Goal: Task Accomplishment & Management: Manage account settings

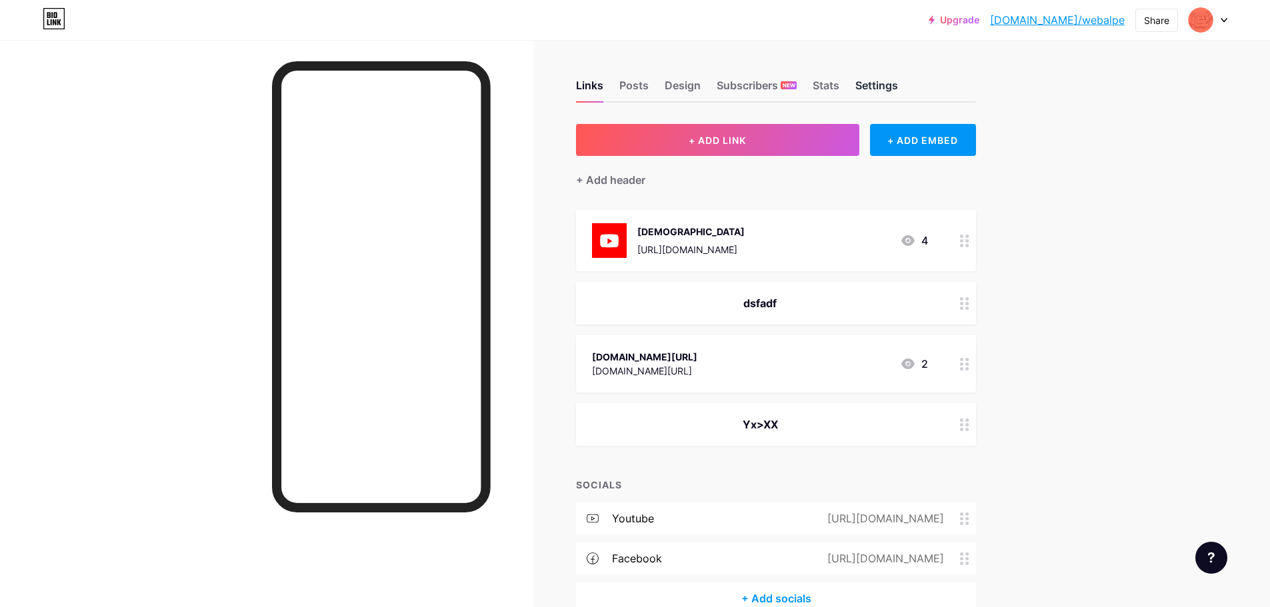
click at [888, 81] on div "Settings" at bounding box center [876, 89] width 43 height 24
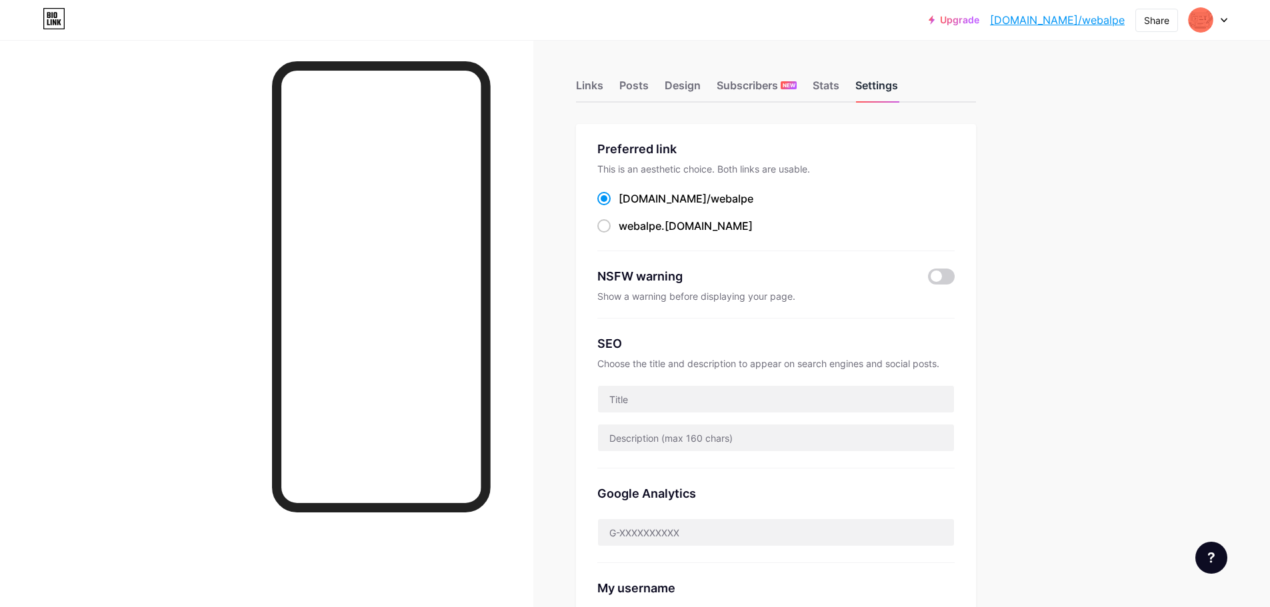
click at [881, 85] on div "Settings" at bounding box center [876, 89] width 43 height 24
click at [637, 83] on div "Posts" at bounding box center [633, 89] width 29 height 24
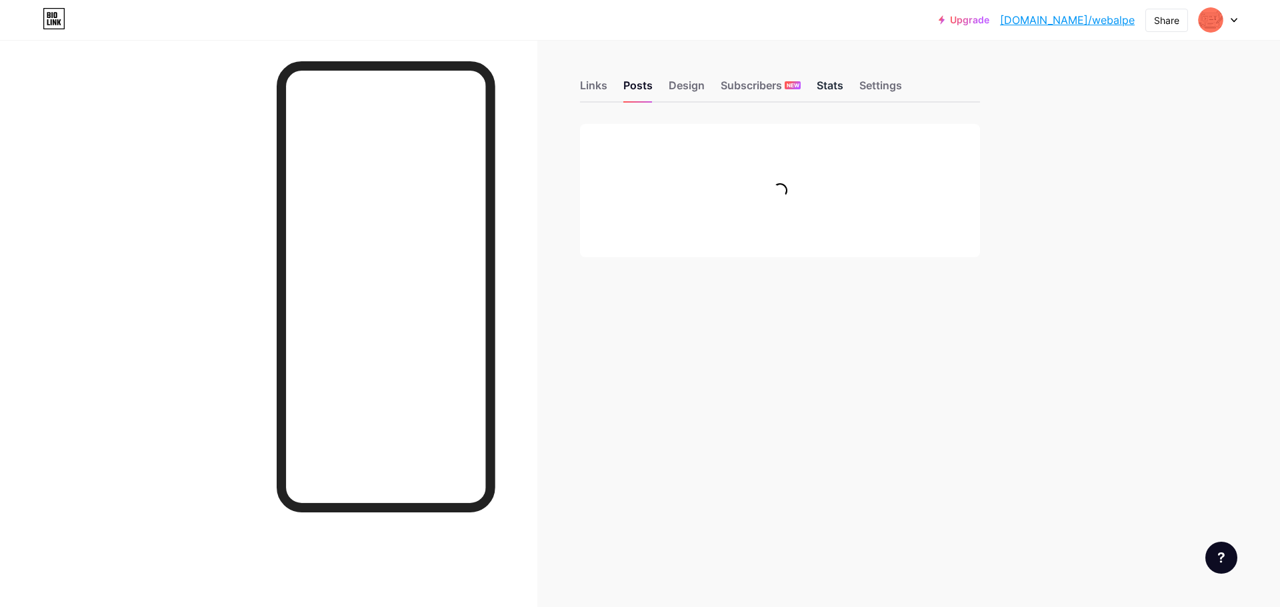
click at [838, 81] on div "Stats" at bounding box center [830, 89] width 27 height 24
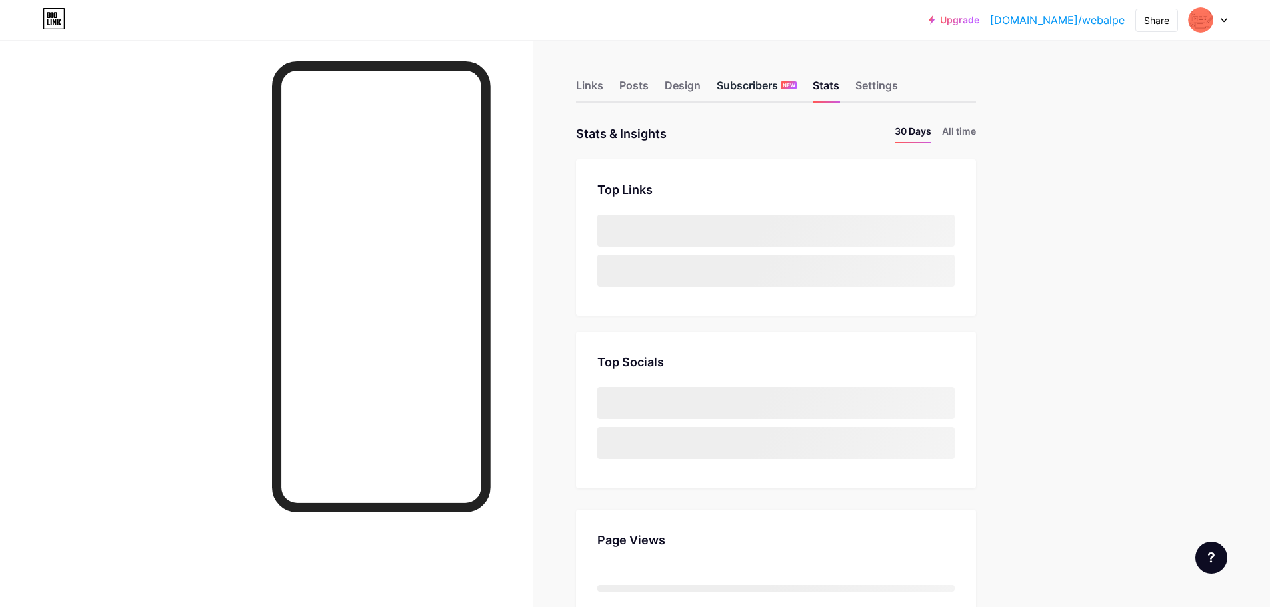
drag, startPoint x: 753, startPoint y: 79, endPoint x: 738, endPoint y: 83, distance: 15.8
click at [747, 81] on div "Subscribers NEW" at bounding box center [757, 89] width 80 height 24
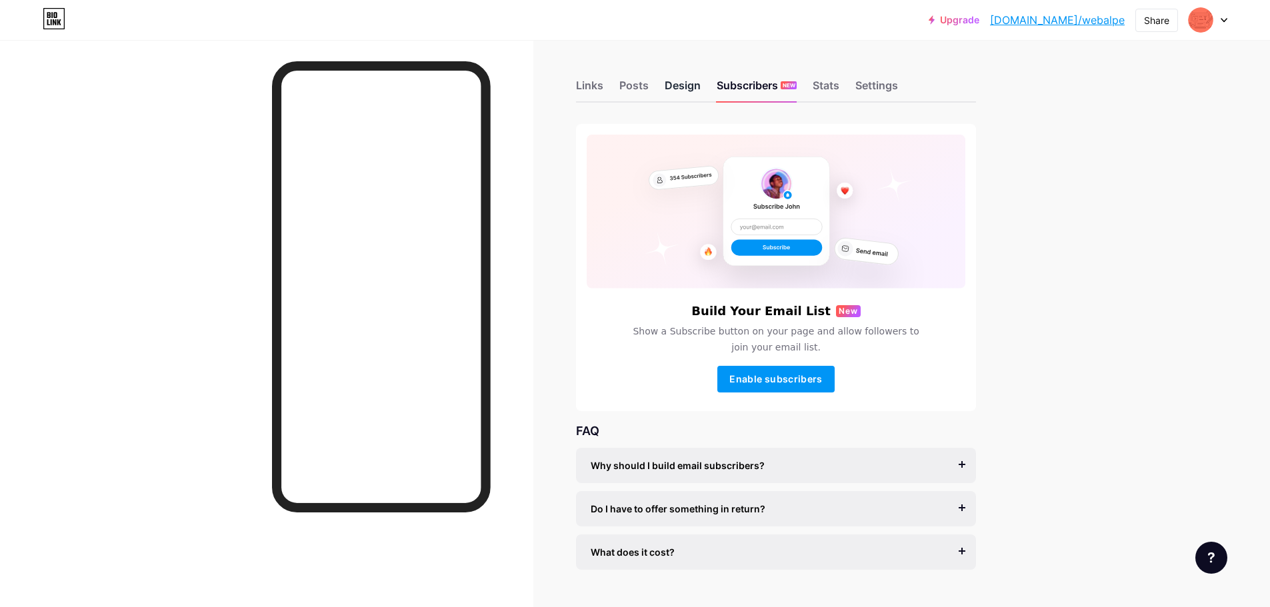
click at [685, 87] on div "Design" at bounding box center [683, 89] width 36 height 24
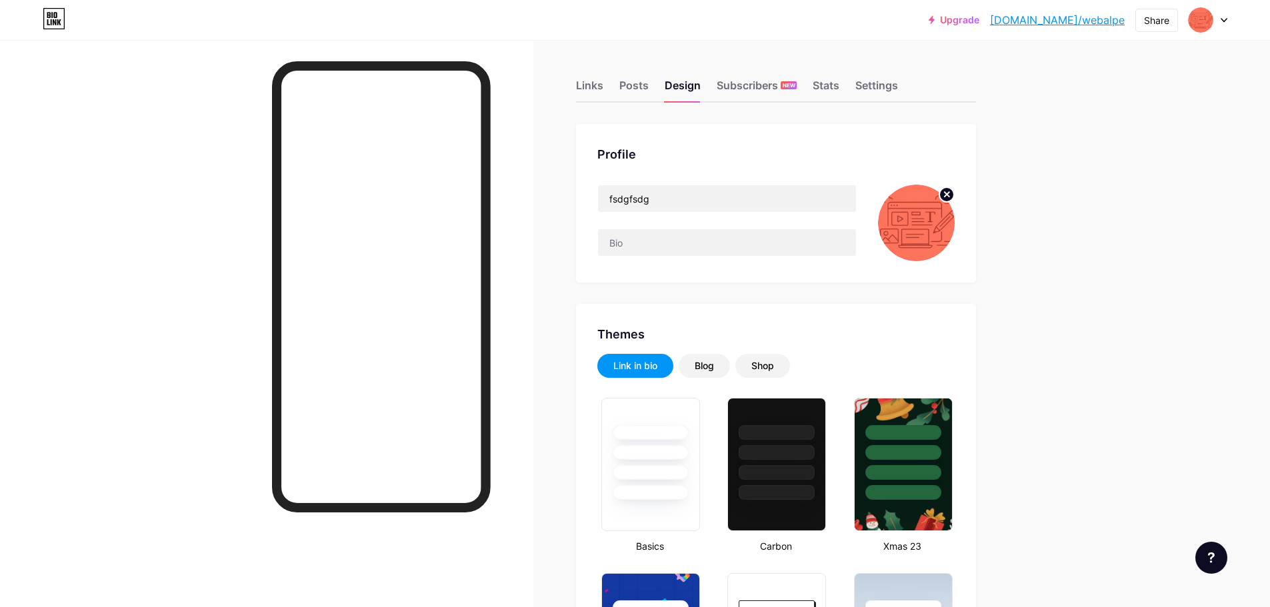
click at [1220, 21] on div at bounding box center [1208, 20] width 39 height 24
click at [1120, 149] on link "Account settings" at bounding box center [1143, 151] width 165 height 36
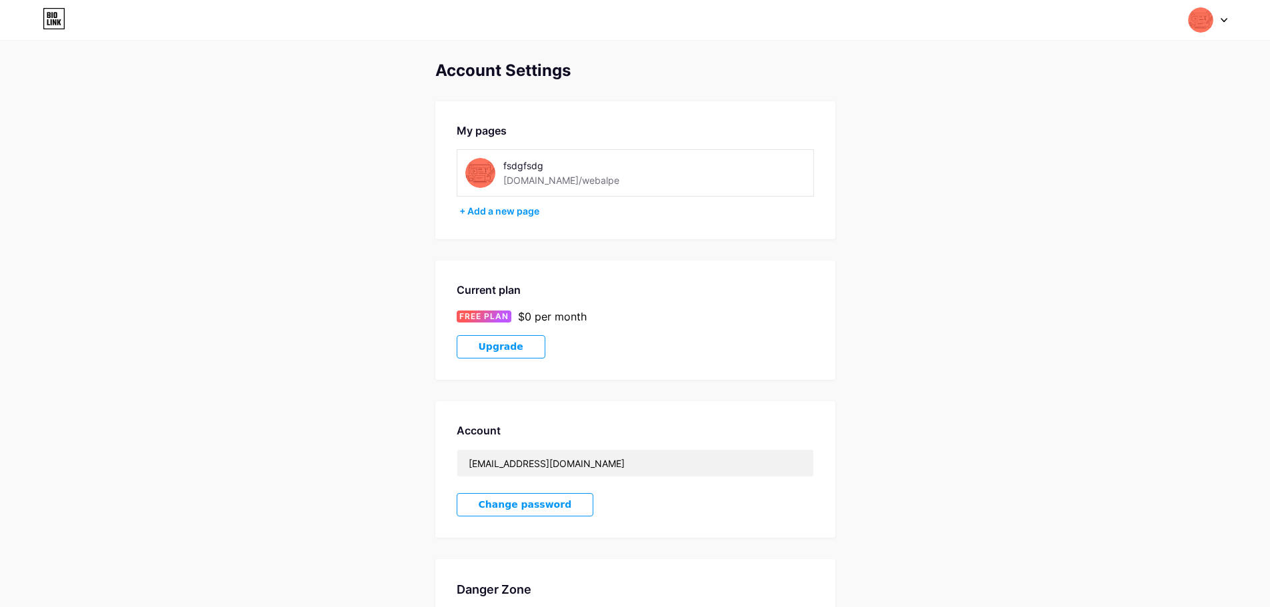
click at [1228, 21] on div "Switch accounts fsdgfsdg bio.link/webalpe + Add a new page Dashboard Logout" at bounding box center [635, 20] width 1270 height 24
click at [1218, 24] on div at bounding box center [1208, 20] width 39 height 24
click at [1121, 86] on div "fsdgfsdg bio.link/webalpe" at bounding box center [1151, 86] width 102 height 24
click at [54, 18] on icon at bounding box center [54, 18] width 23 height 21
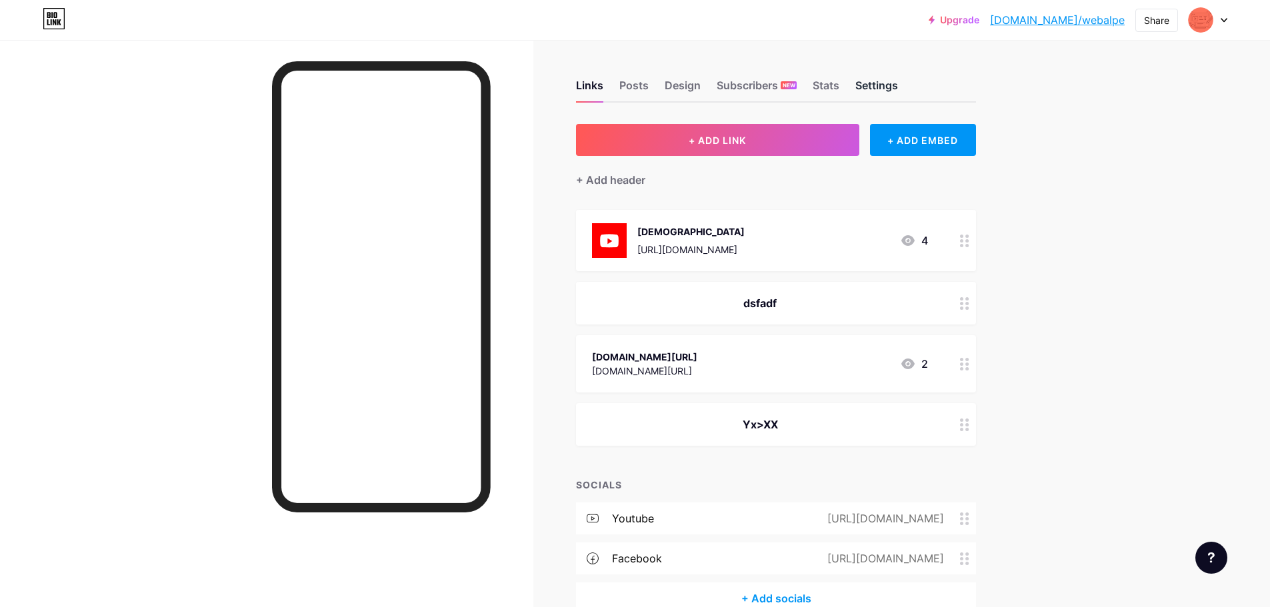
click at [891, 91] on div "Settings" at bounding box center [876, 89] width 43 height 24
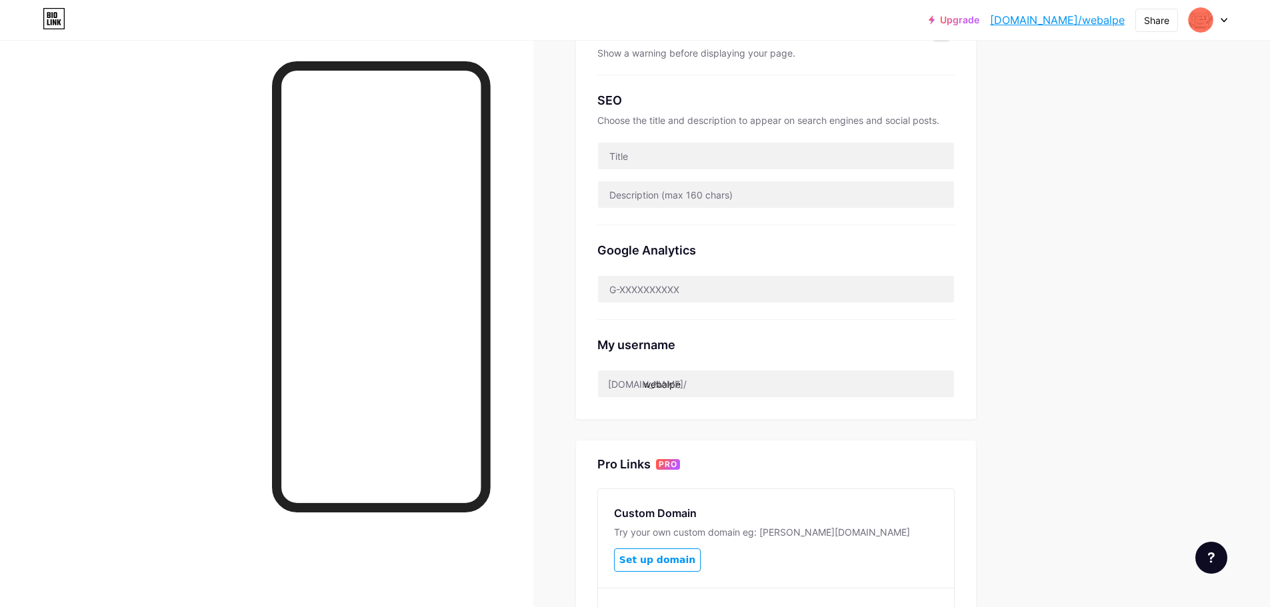
scroll to position [267, 0]
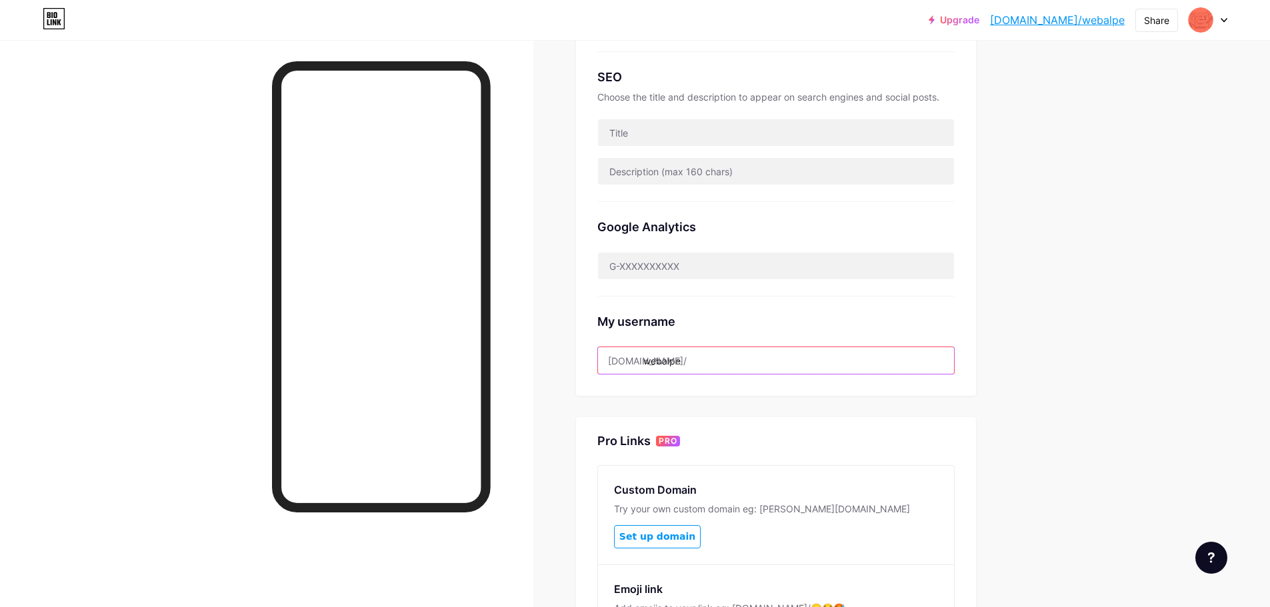
click at [745, 359] on input "webalpe" at bounding box center [776, 360] width 356 height 27
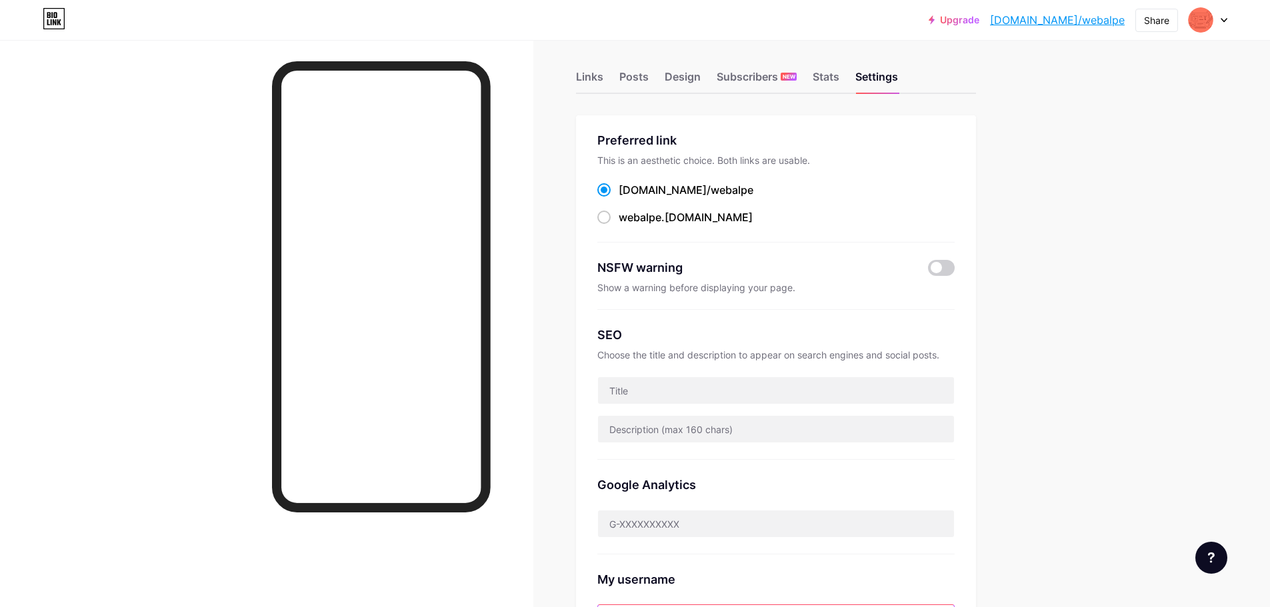
scroll to position [0, 0]
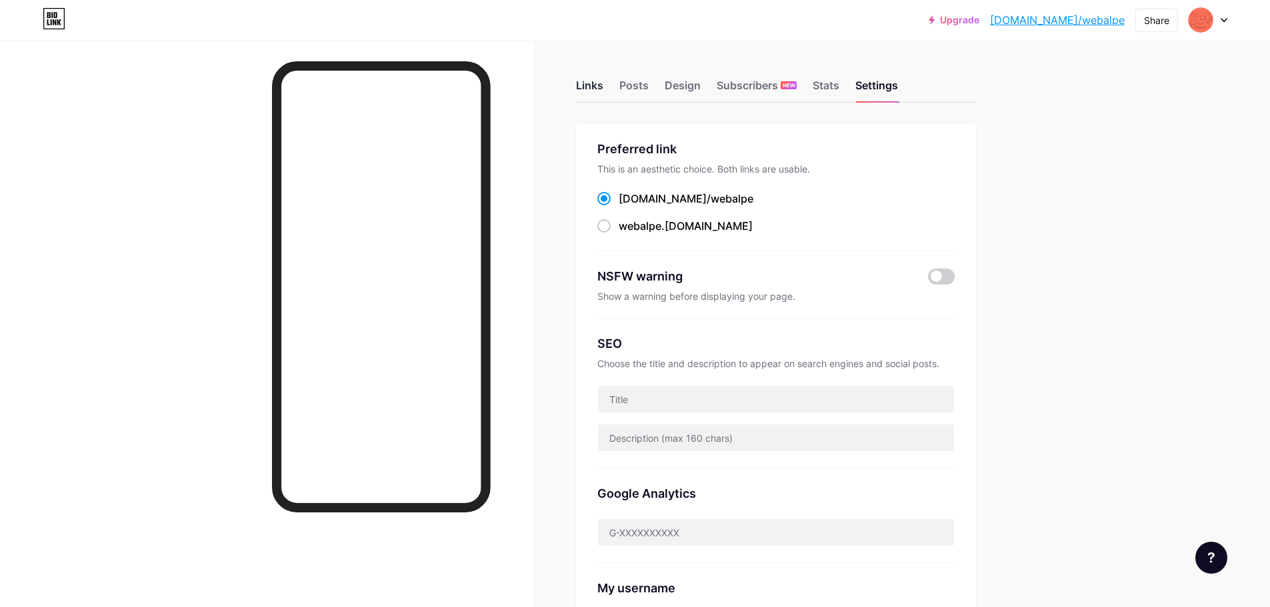
click at [595, 84] on div "Links" at bounding box center [589, 89] width 27 height 24
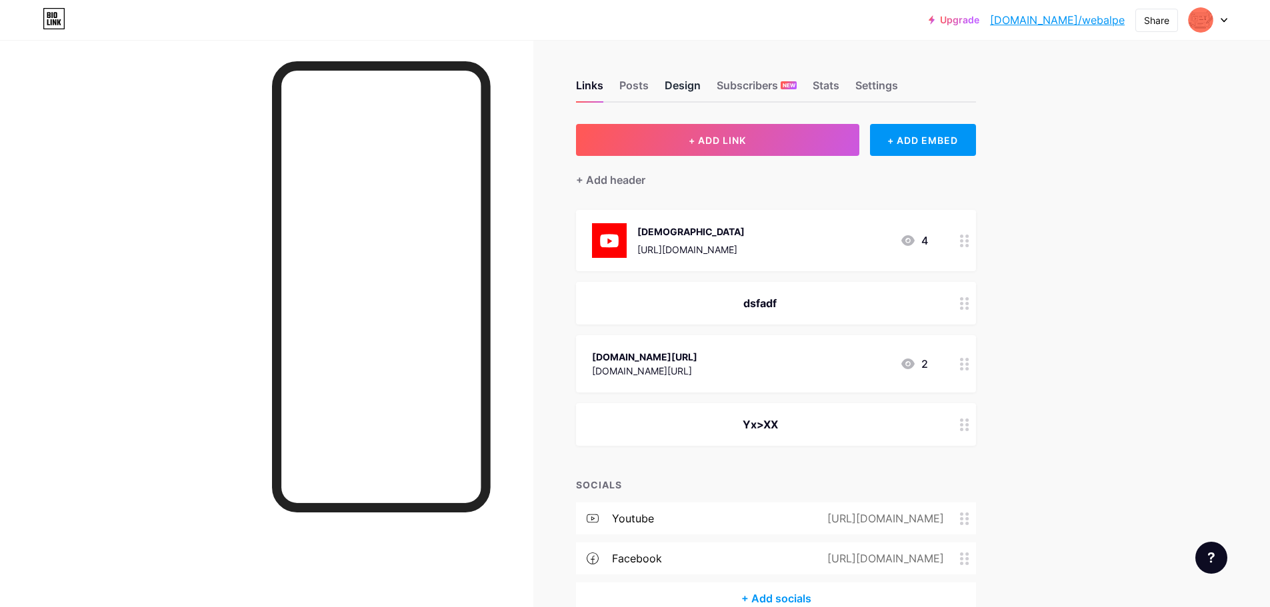
click at [697, 89] on div "Design" at bounding box center [683, 89] width 36 height 24
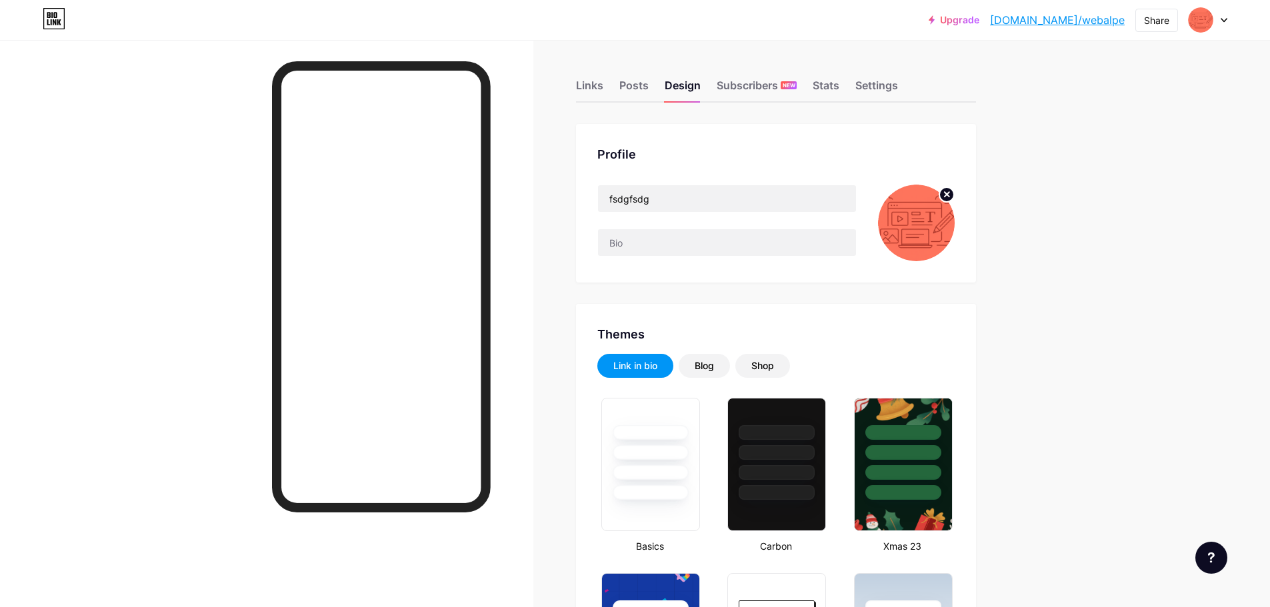
click at [927, 204] on img at bounding box center [916, 223] width 77 height 77
click at [949, 195] on icon at bounding box center [947, 194] width 5 height 5
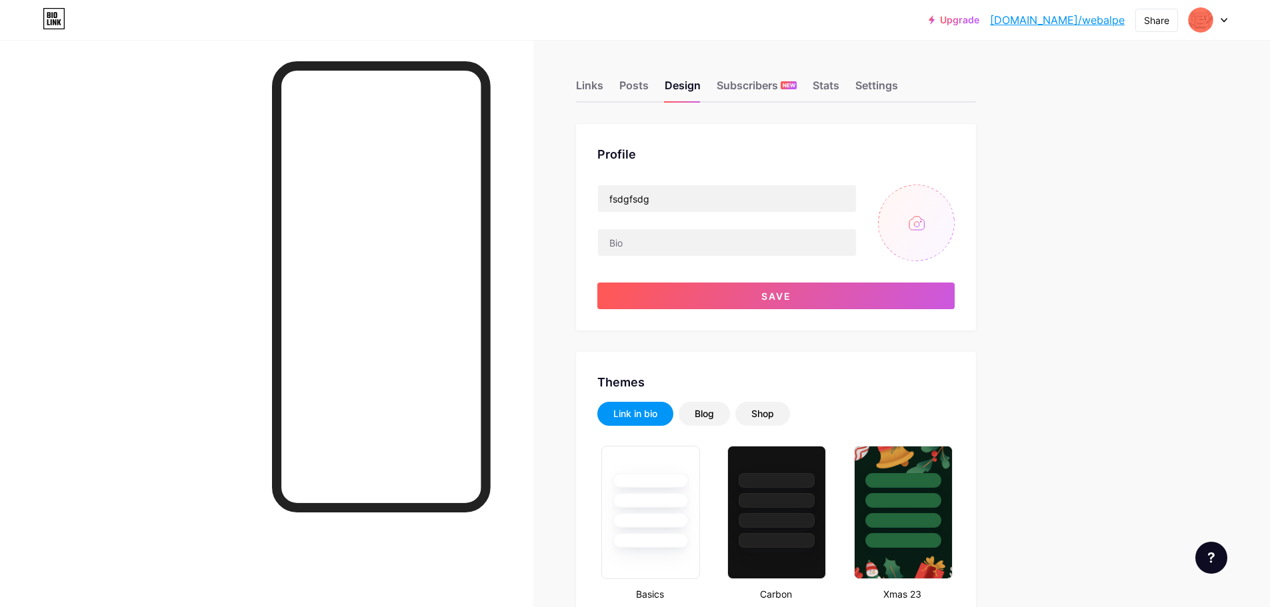
click at [929, 208] on input "file" at bounding box center [916, 223] width 77 height 77
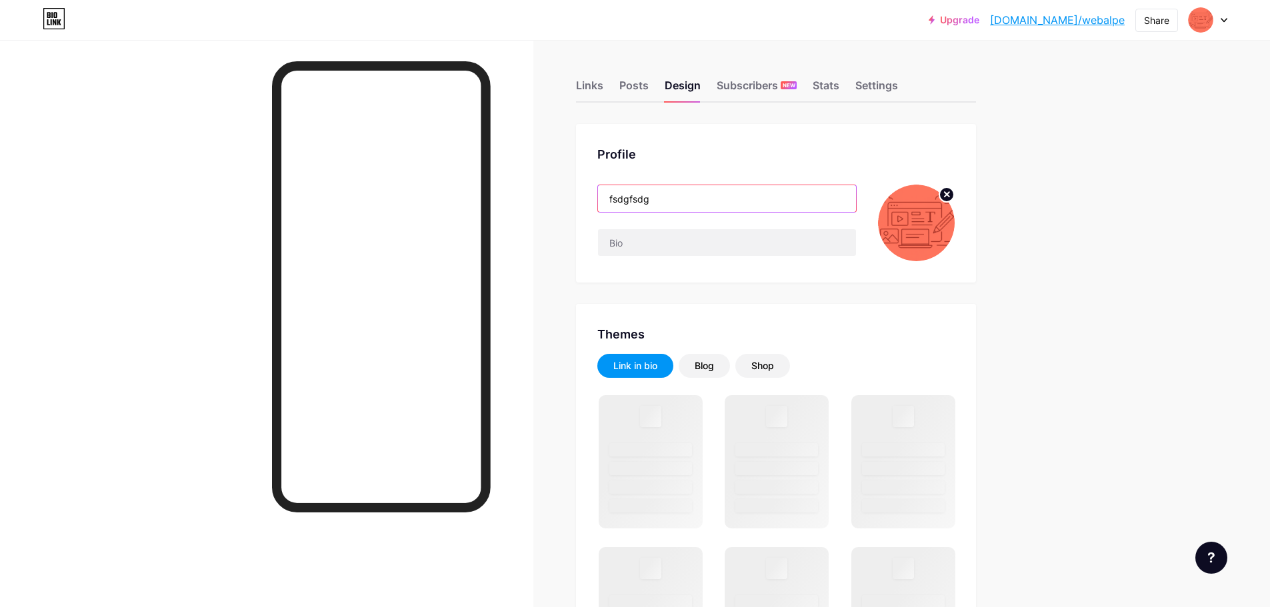
click at [658, 203] on input "fsdgfsdg" at bounding box center [727, 198] width 258 height 27
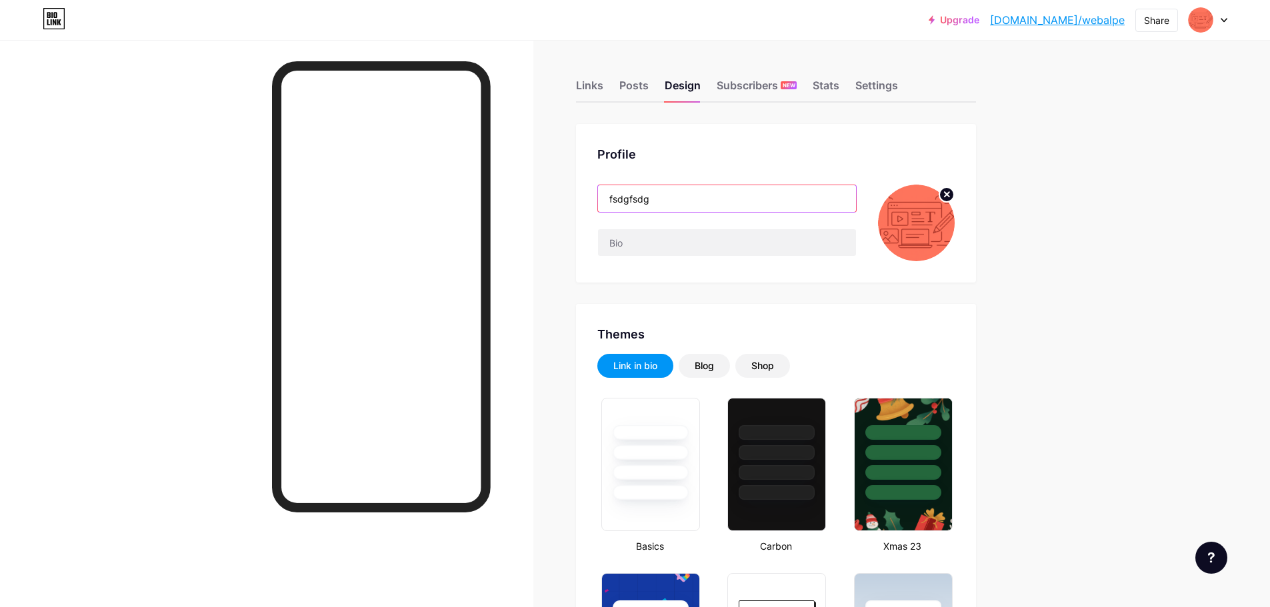
drag, startPoint x: 605, startPoint y: 199, endPoint x: 576, endPoint y: 199, distance: 29.3
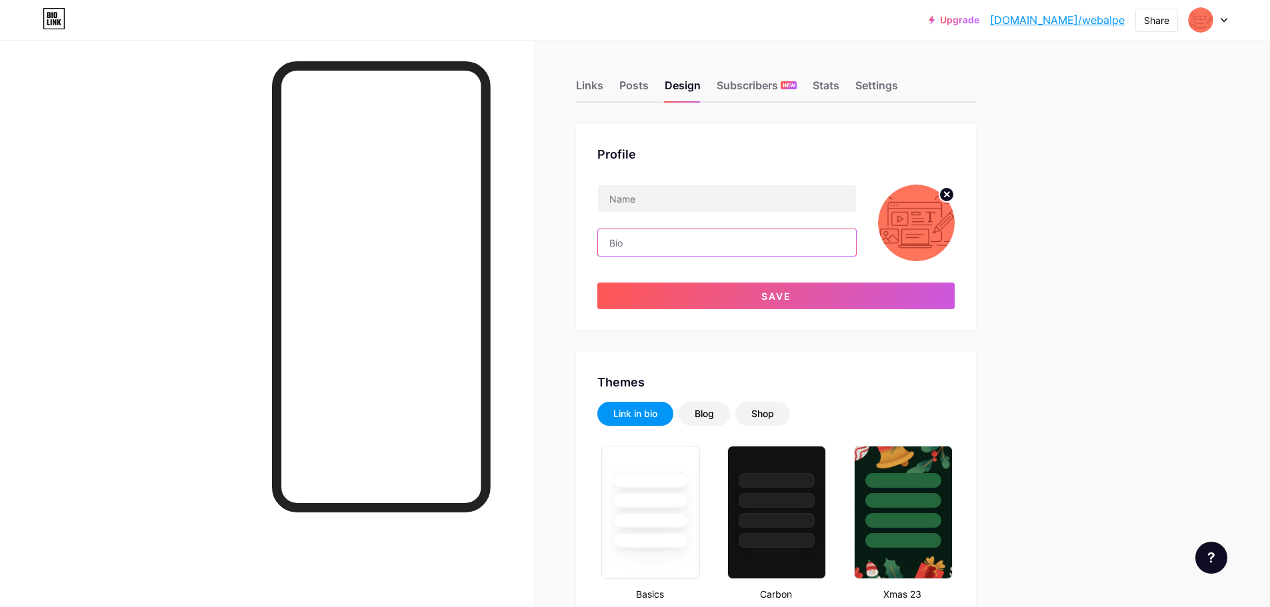
click at [706, 244] on input "text" at bounding box center [727, 242] width 258 height 27
click at [725, 247] on input "text" at bounding box center [727, 242] width 258 height 27
drag, startPoint x: 708, startPoint y: 252, endPoint x: 545, endPoint y: 265, distance: 163.9
type input "fdgdfggfdsgfdg"
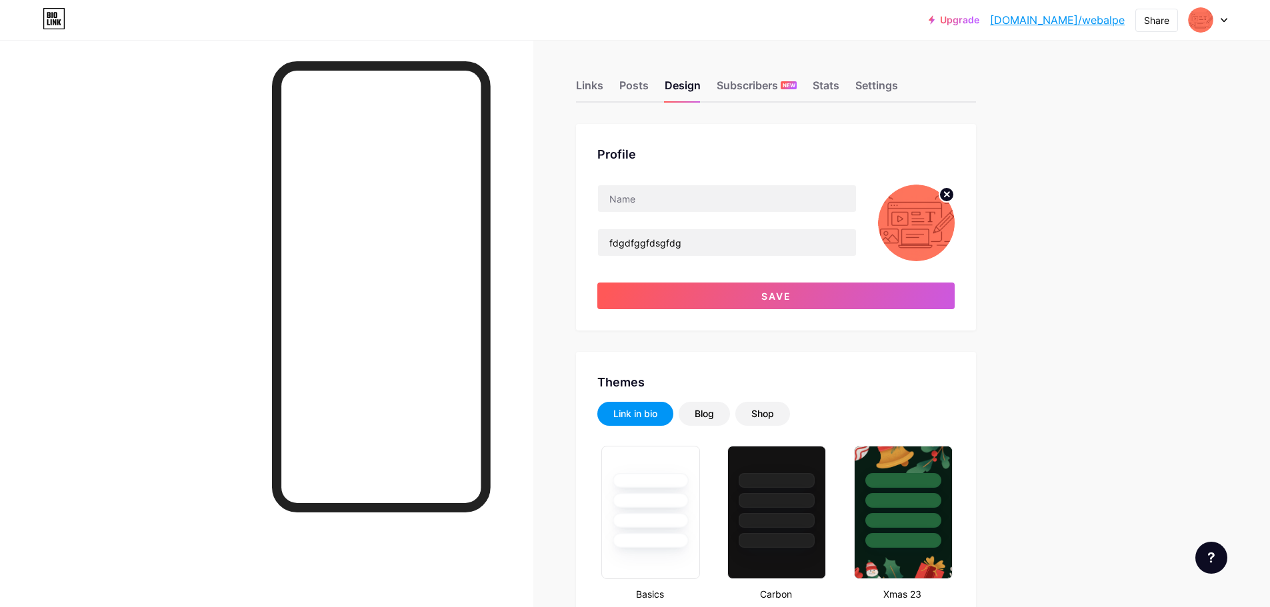
drag, startPoint x: 1085, startPoint y: 256, endPoint x: 900, endPoint y: 279, distance: 186.1
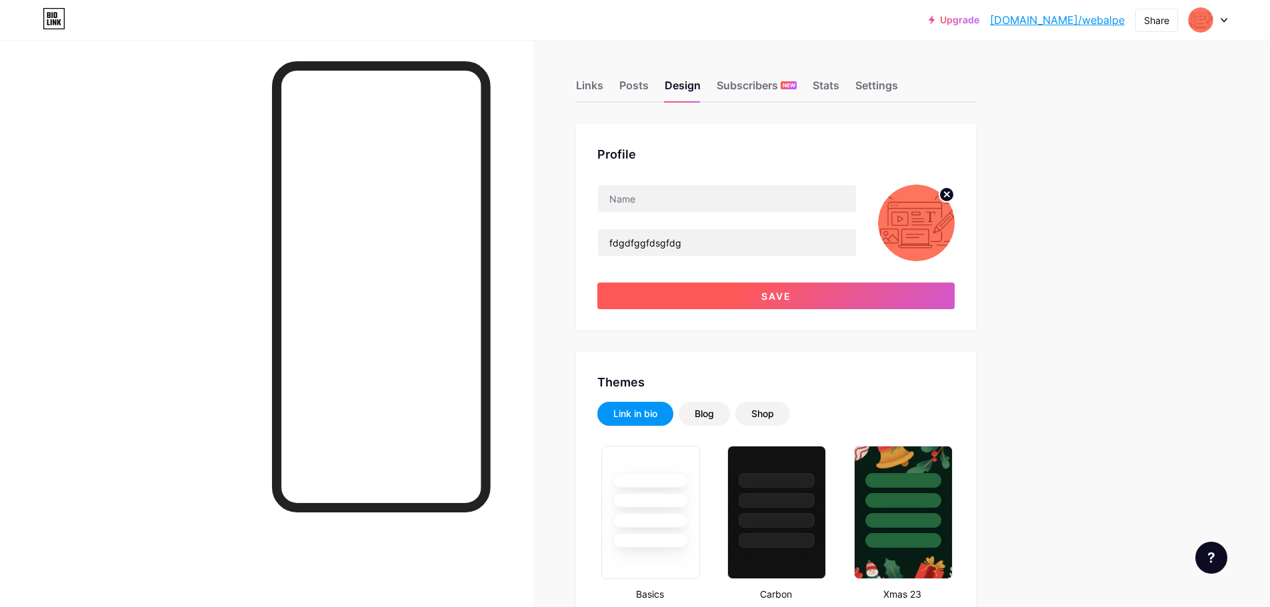
click at [782, 303] on button "Save" at bounding box center [775, 296] width 357 height 27
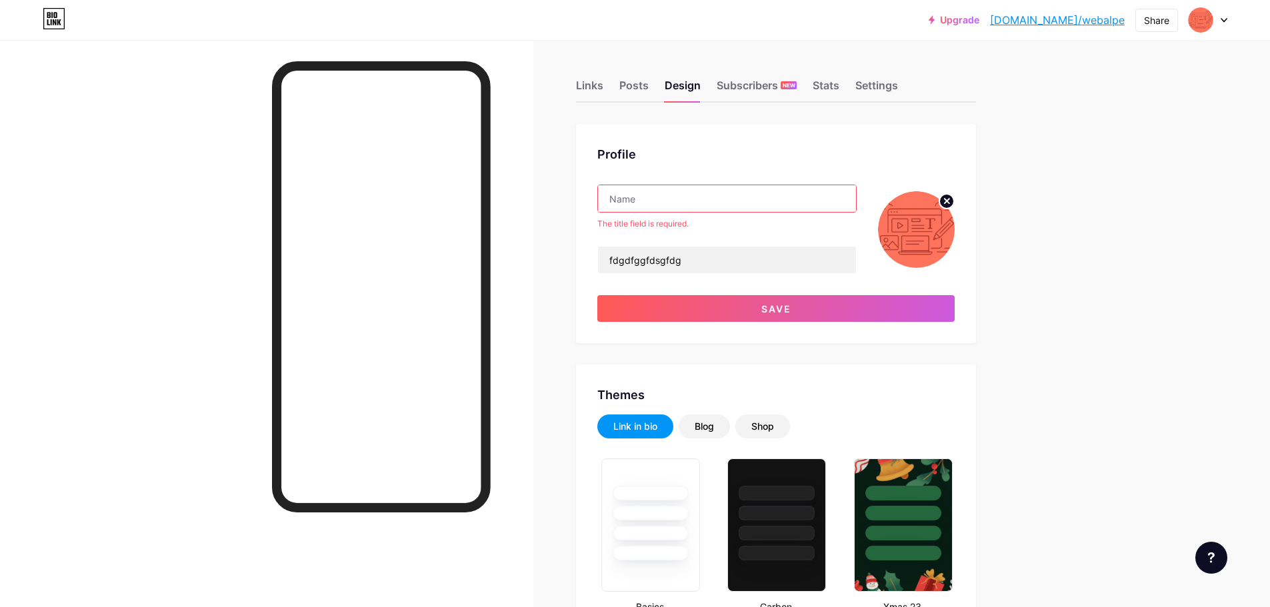
click at [716, 195] on input "text" at bounding box center [727, 198] width 258 height 27
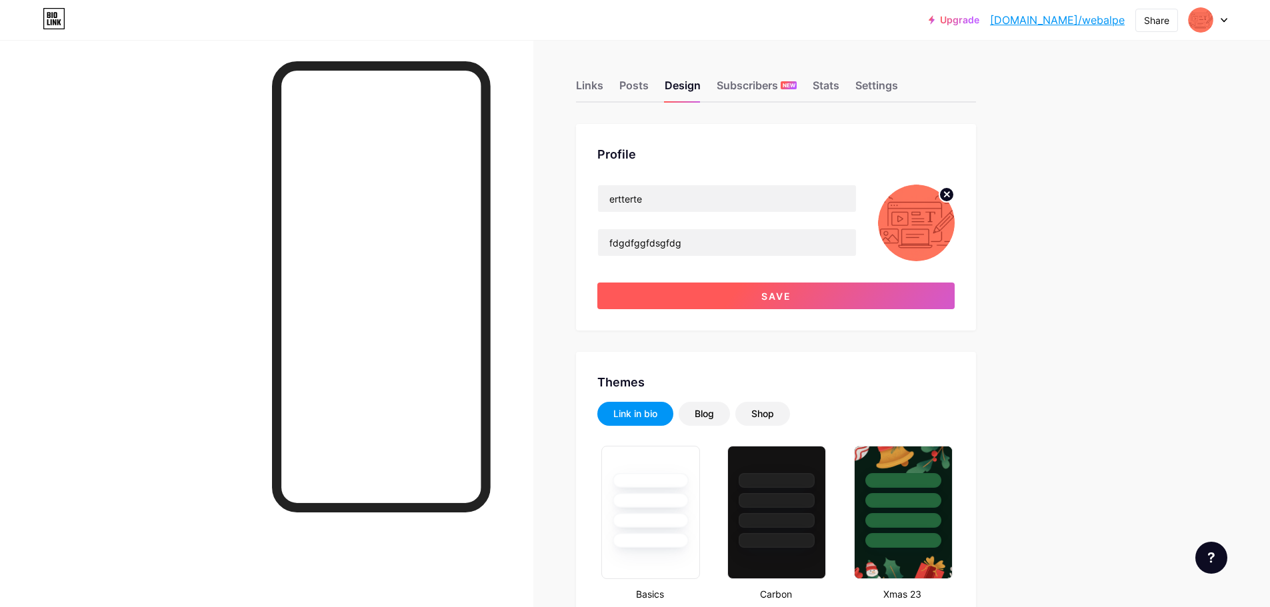
click at [718, 289] on button "Save" at bounding box center [775, 296] width 357 height 27
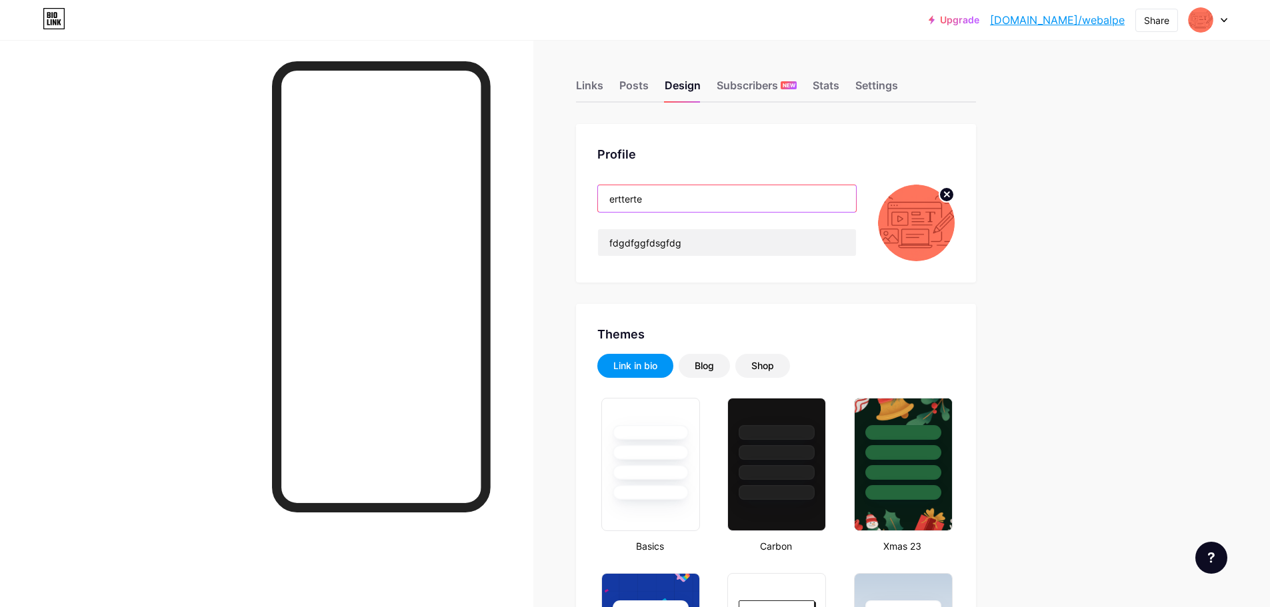
click at [689, 195] on input "ertterte" at bounding box center [727, 198] width 258 height 27
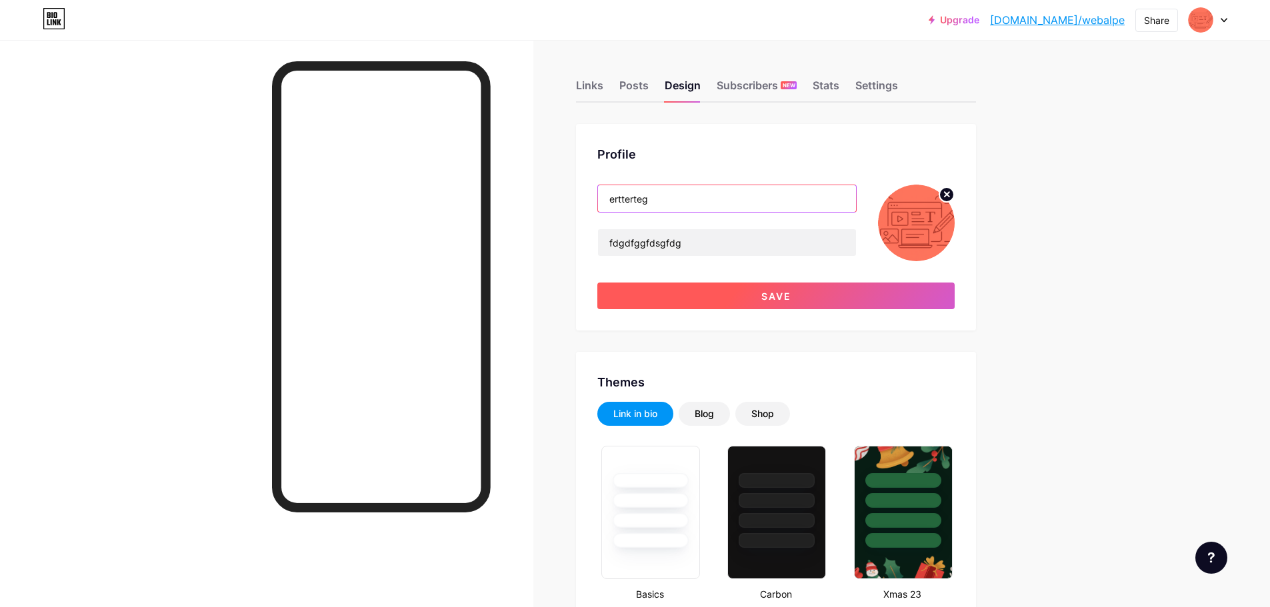
type input "ertterteg"
click at [750, 303] on button "Save" at bounding box center [775, 296] width 357 height 27
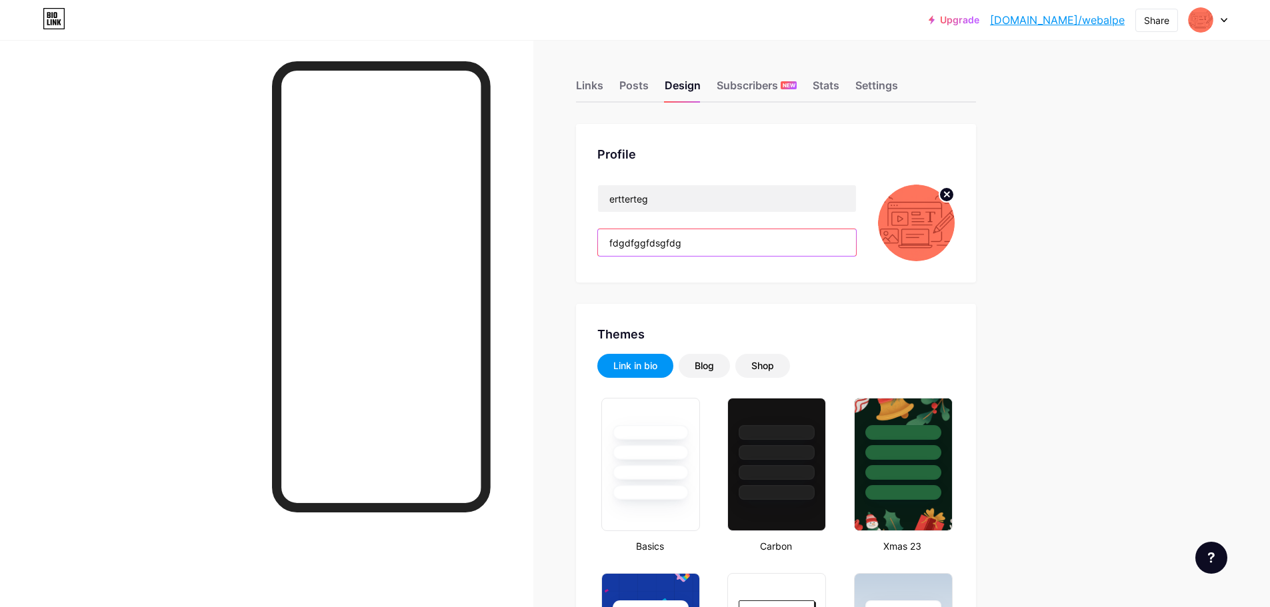
click at [702, 241] on input "fdgdfggfdsgfdg" at bounding box center [727, 242] width 258 height 27
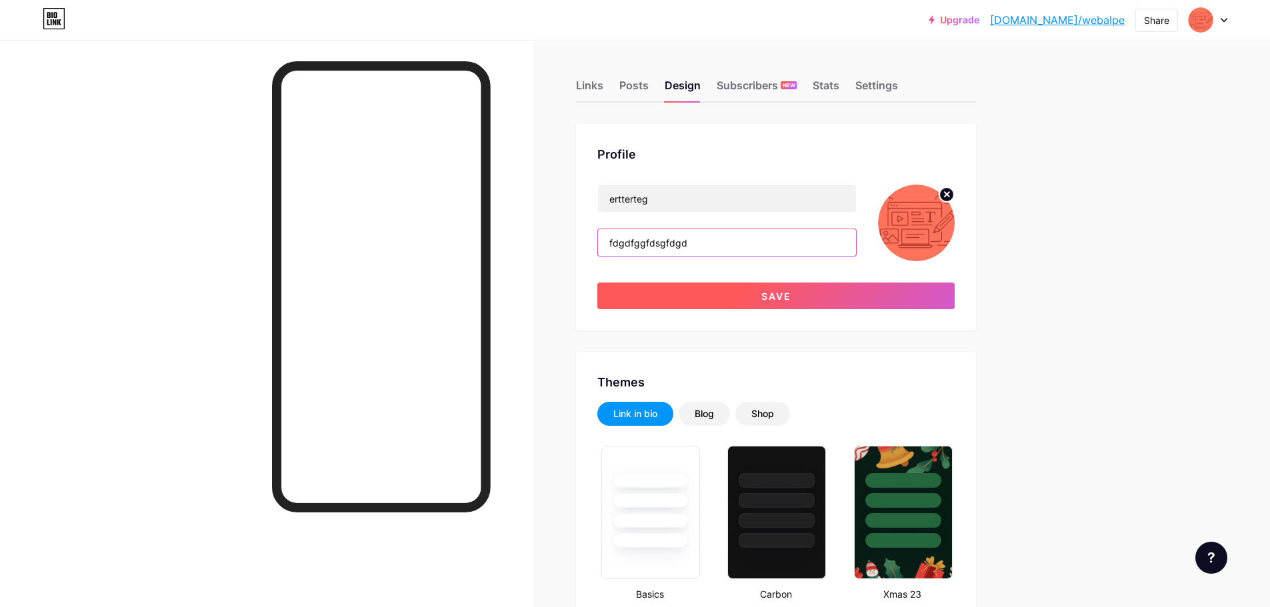
type input "fdgdfggfdsgfdgd"
click at [696, 292] on button "Save" at bounding box center [775, 296] width 357 height 27
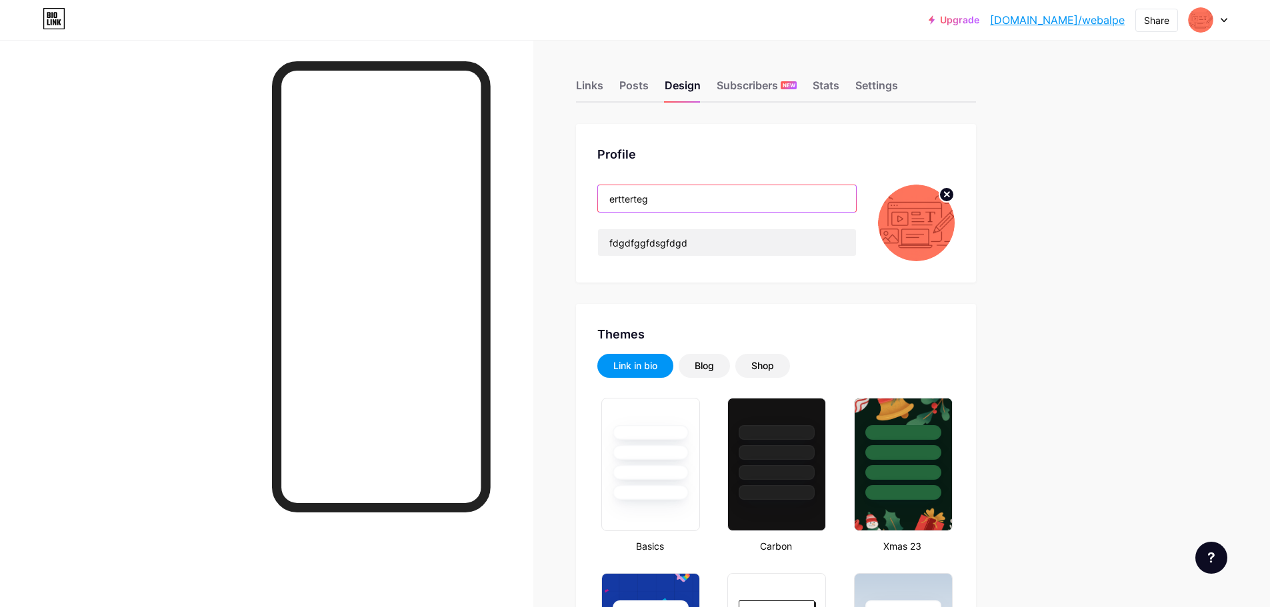
click at [710, 206] on input "ertterteg" at bounding box center [727, 198] width 258 height 27
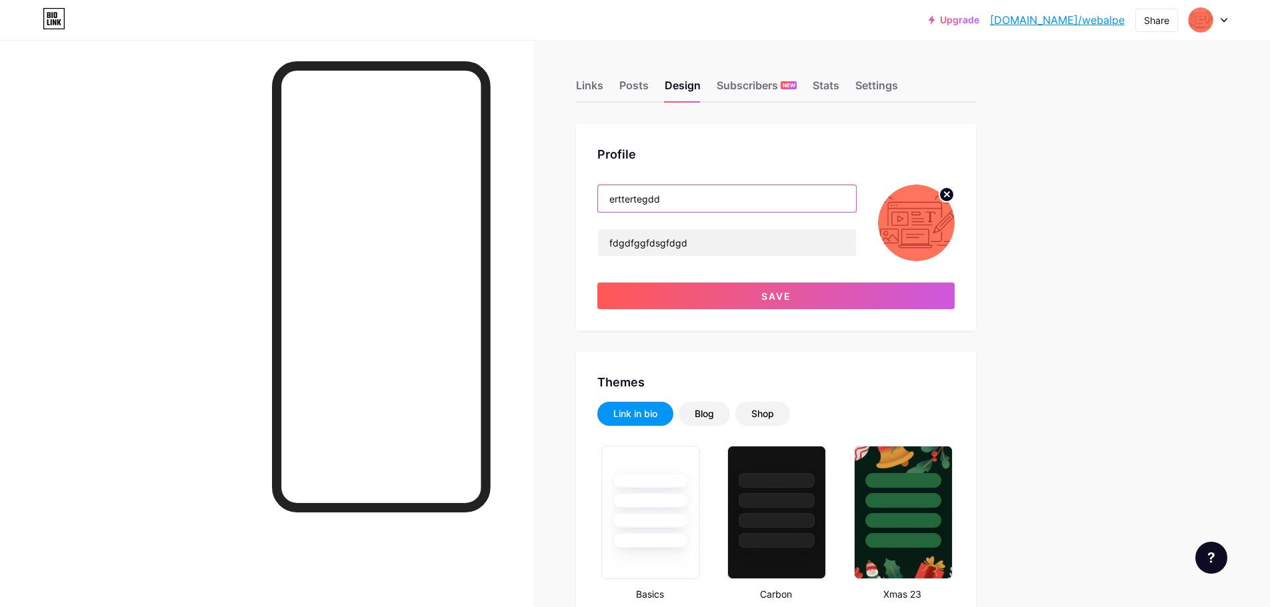
type input "erttertegdd"
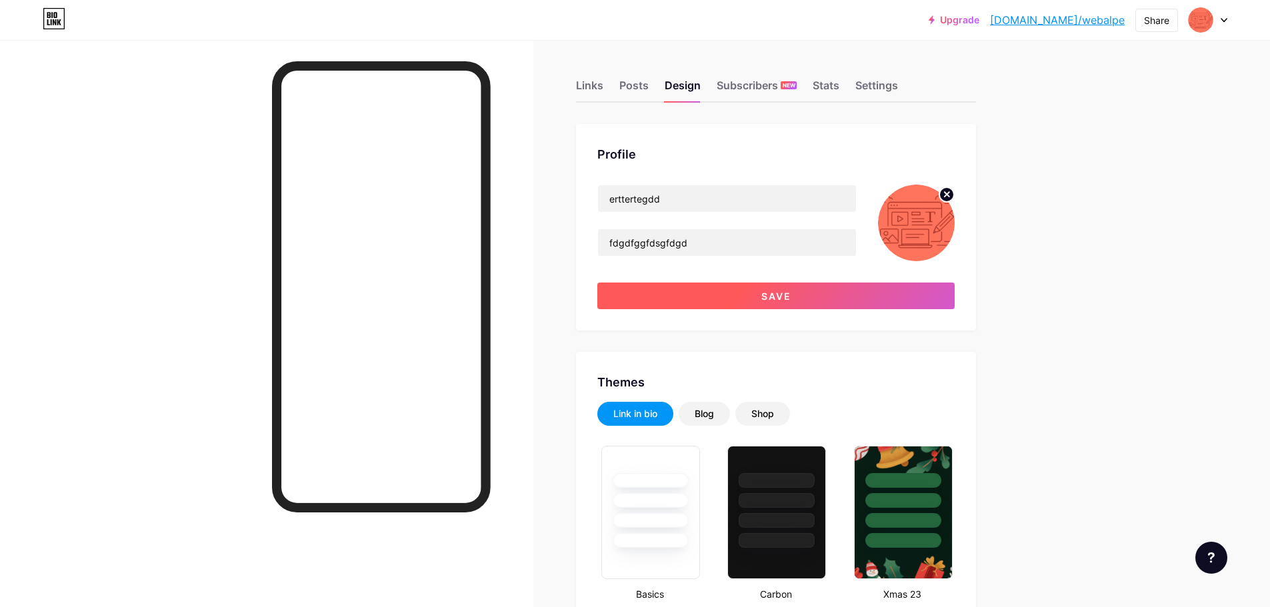
click at [783, 304] on button "Save" at bounding box center [775, 296] width 357 height 27
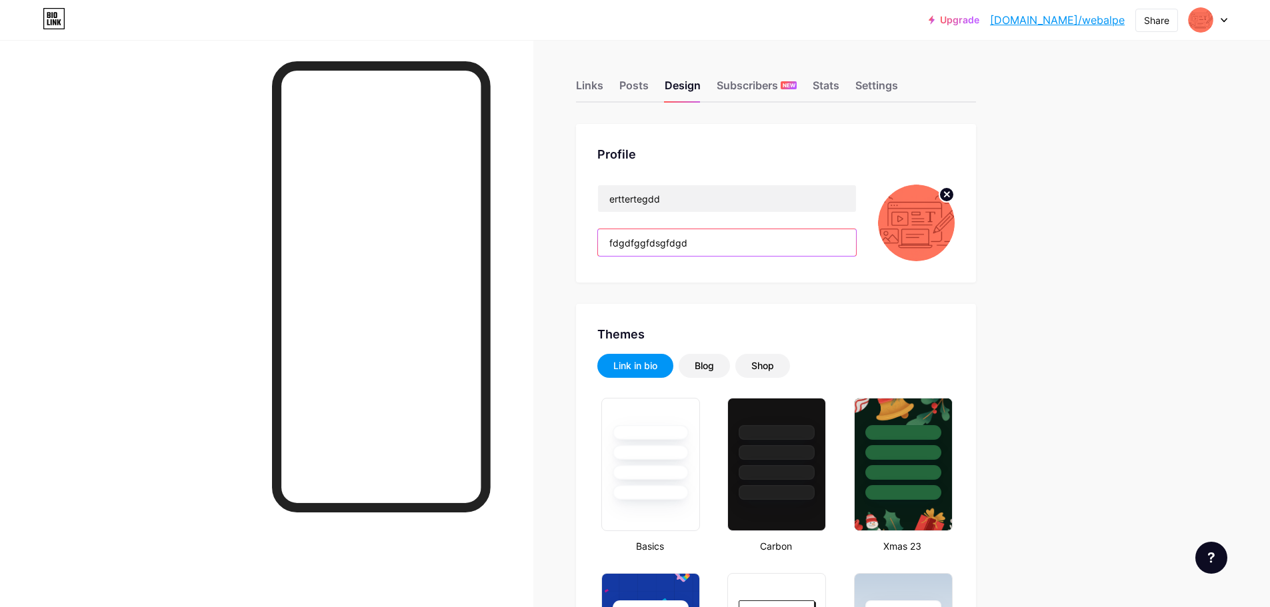
click at [703, 239] on input "fdgdfggfdsgfdgd" at bounding box center [727, 242] width 258 height 27
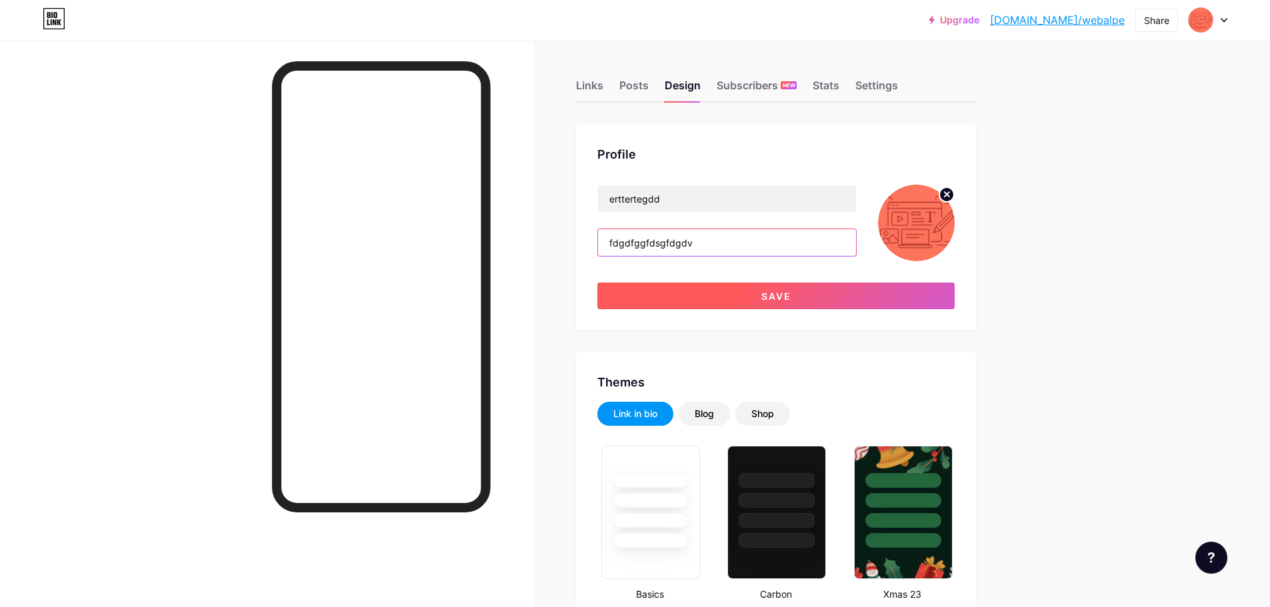
type input "fdgdfggfdsgfdgdv"
click at [732, 295] on button "Save" at bounding box center [775, 296] width 357 height 27
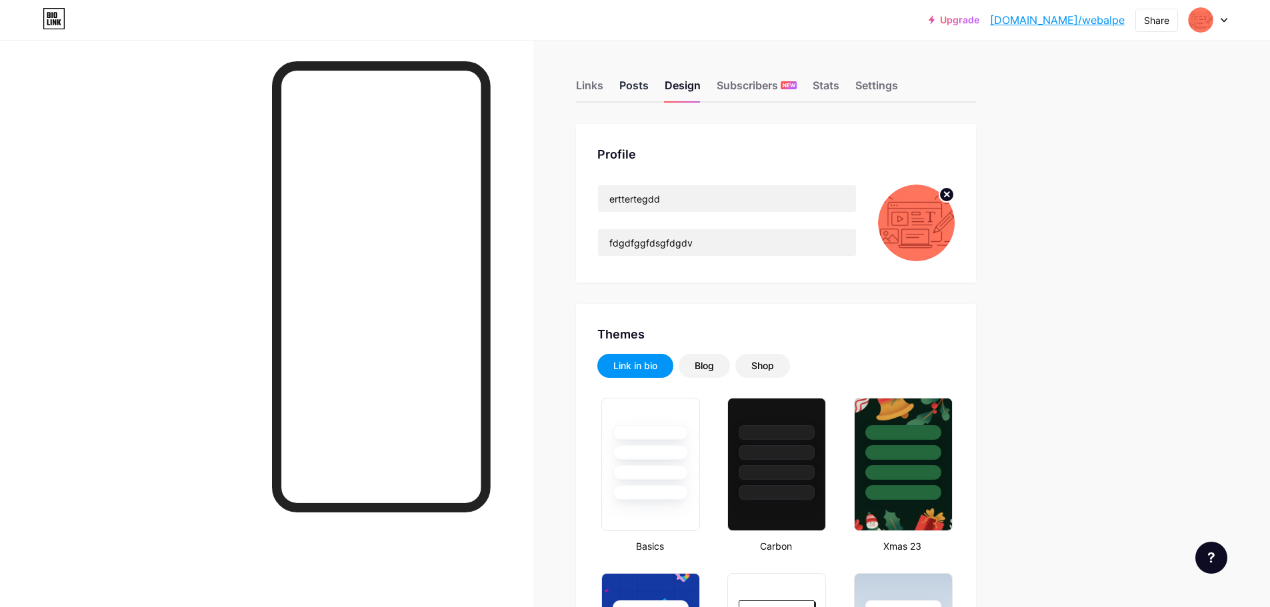
click at [647, 92] on div "Posts" at bounding box center [633, 89] width 29 height 24
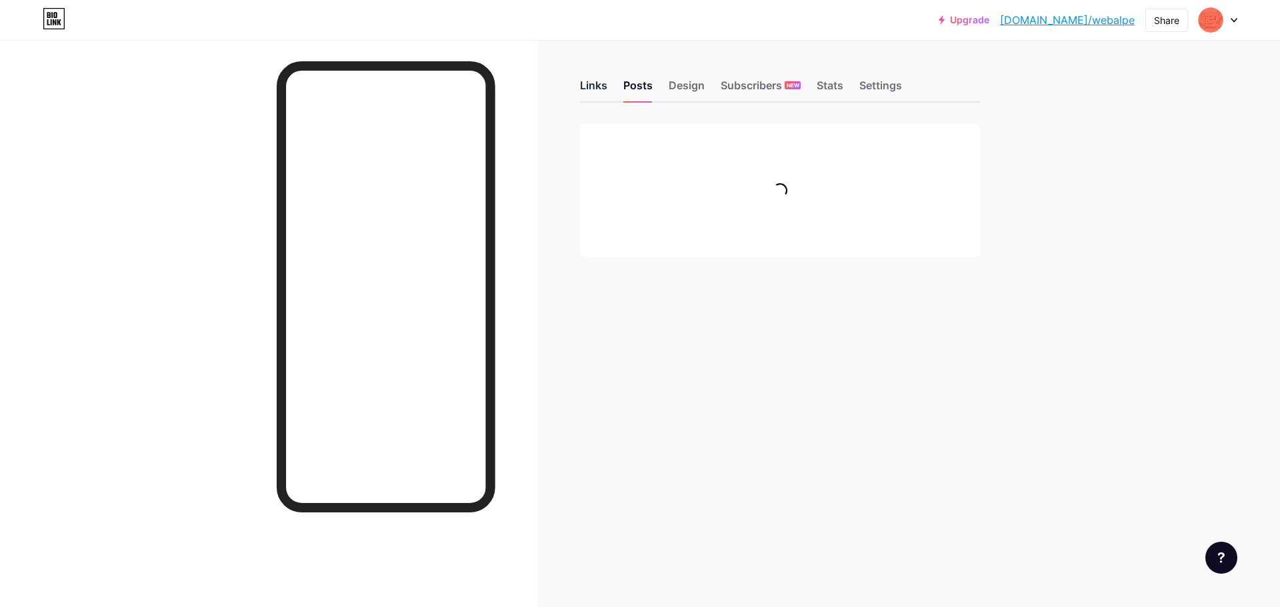
click at [597, 81] on div "Links" at bounding box center [593, 89] width 27 height 24
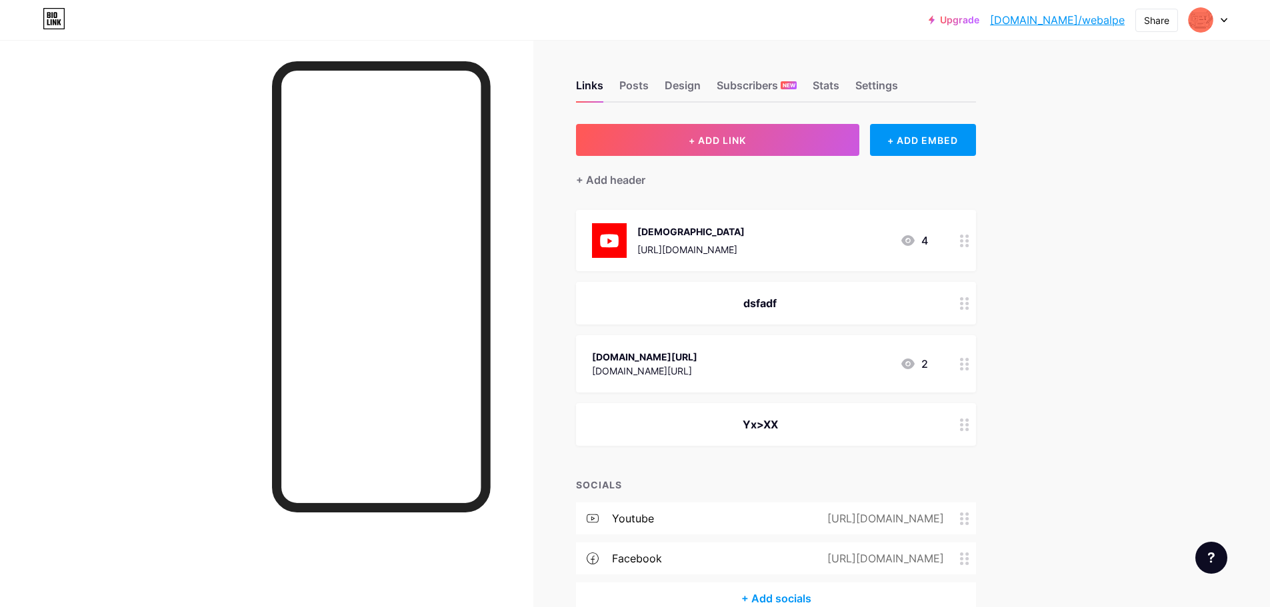
click at [745, 253] on div "[URL][DOMAIN_NAME]" at bounding box center [690, 250] width 107 height 14
drag, startPoint x: 1230, startPoint y: 16, endPoint x: 1188, endPoint y: 33, distance: 45.8
click at [681, 357] on div "[DOMAIN_NAME][URL]" at bounding box center [644, 357] width 105 height 14
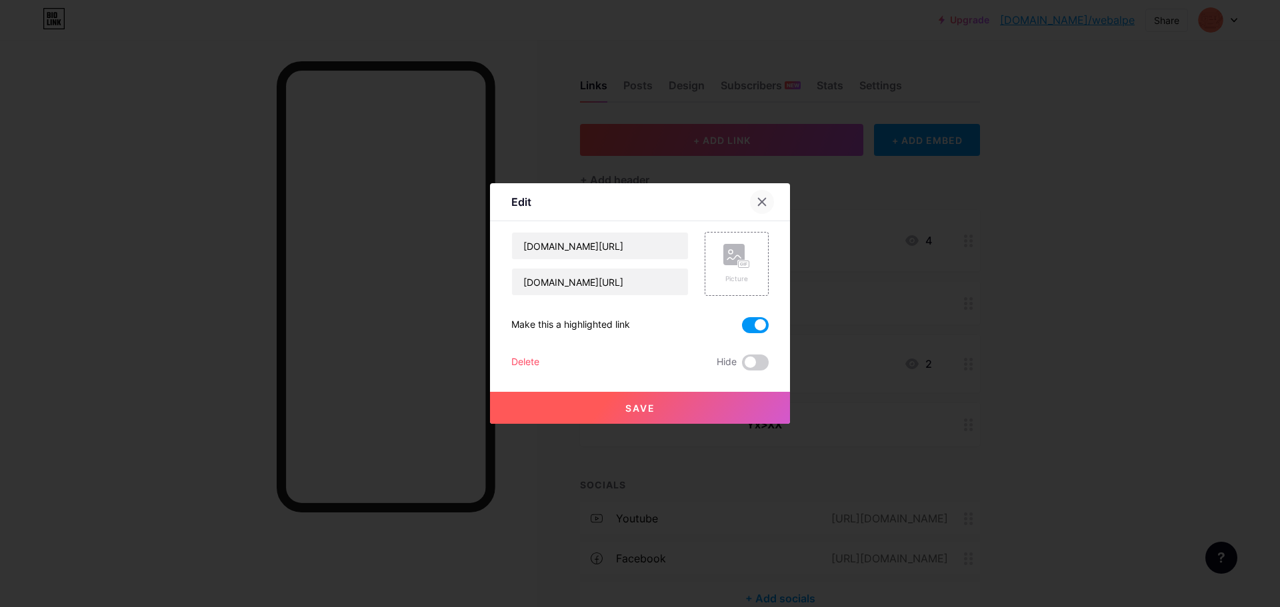
click at [757, 203] on icon at bounding box center [762, 202] width 11 height 11
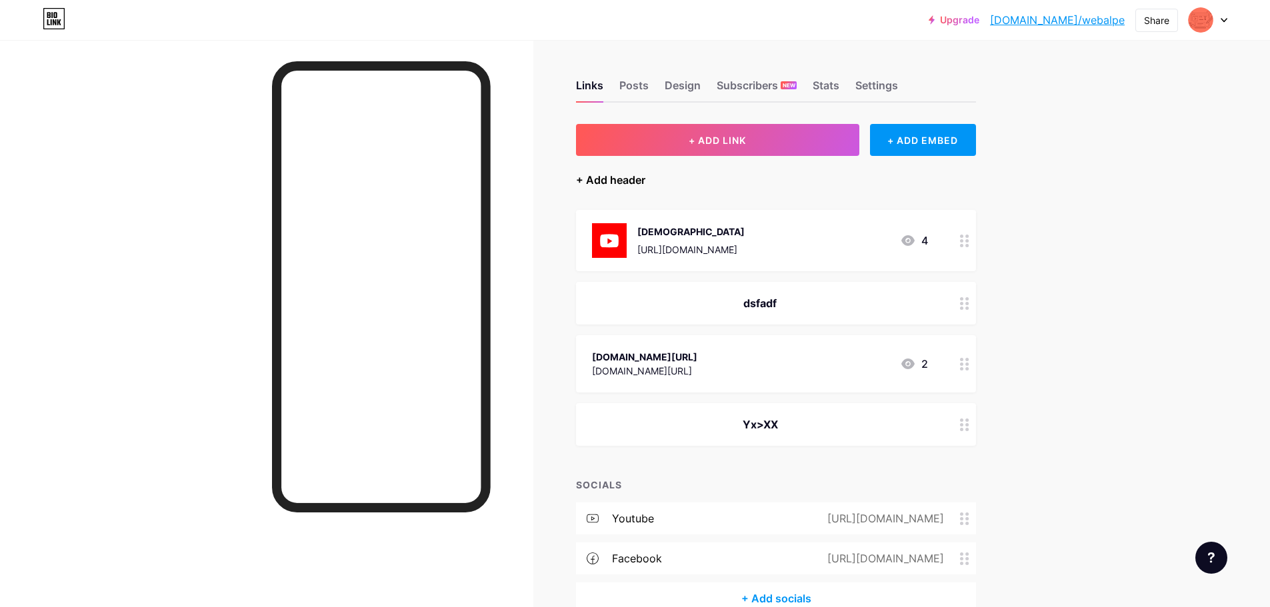
click at [629, 181] on div "+ Add header" at bounding box center [610, 180] width 69 height 16
drag, startPoint x: 1230, startPoint y: 15, endPoint x: 934, endPoint y: 110, distance: 310.8
click at [639, 179] on div "+ Add header" at bounding box center [610, 180] width 69 height 16
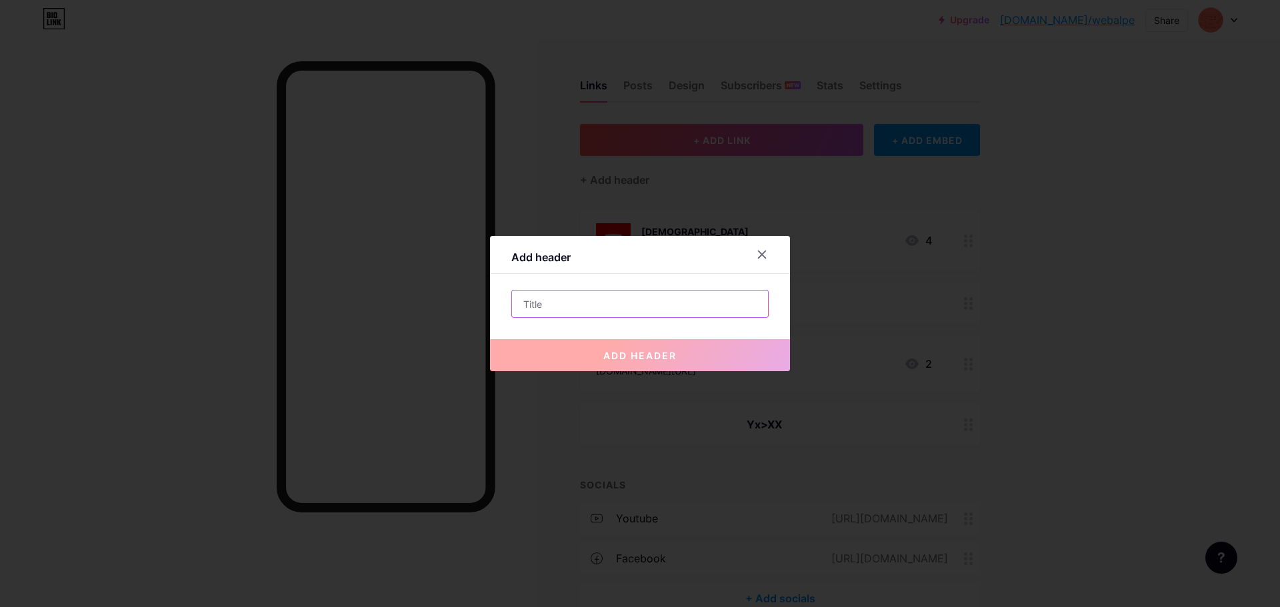
click at [578, 300] on input "text" at bounding box center [640, 304] width 256 height 27
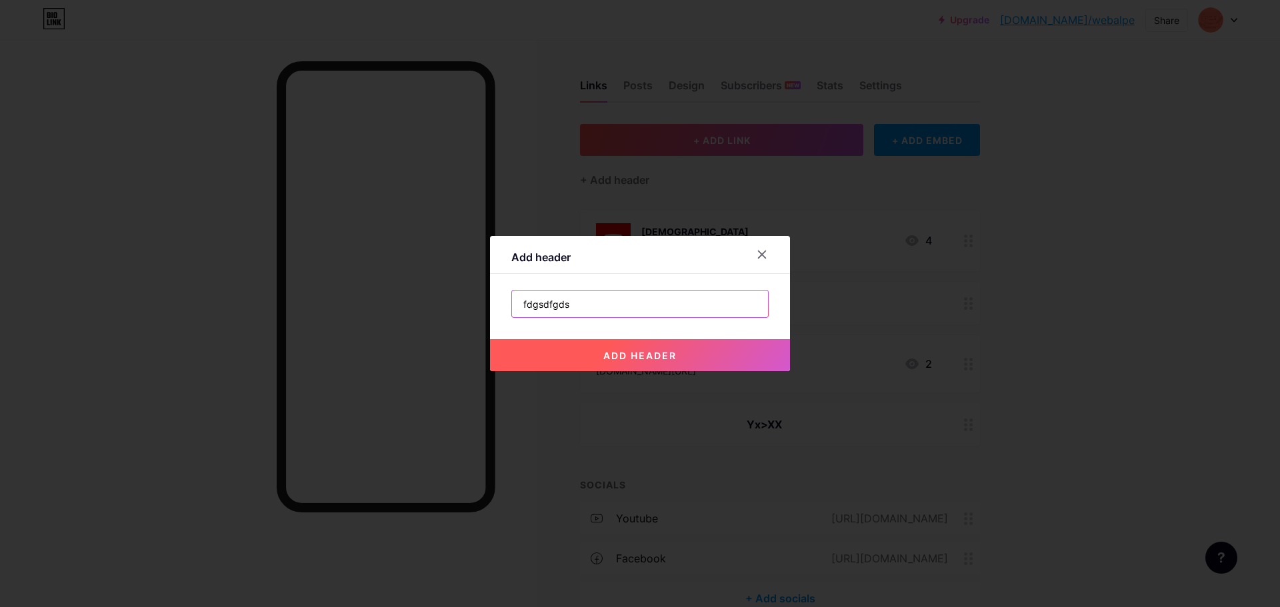
click at [550, 301] on input "fdgsdfgds" at bounding box center [640, 304] width 256 height 27
type input "fdgsdfgds"
click at [761, 257] on icon at bounding box center [762, 254] width 11 height 11
